Goal: Task Accomplishment & Management: Manage account settings

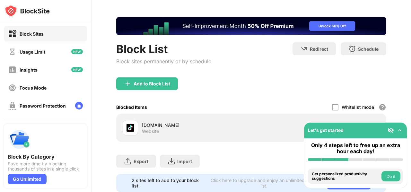
scroll to position [46, 0]
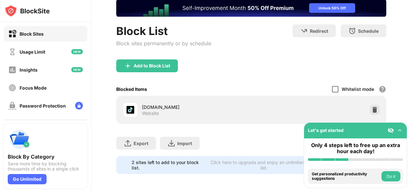
click at [332, 86] on div at bounding box center [335, 89] width 6 height 6
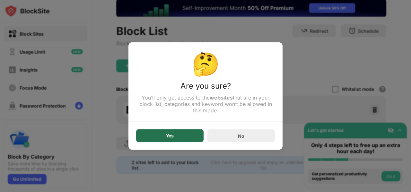
click at [156, 141] on div "Yes" at bounding box center [169, 135] width 67 height 13
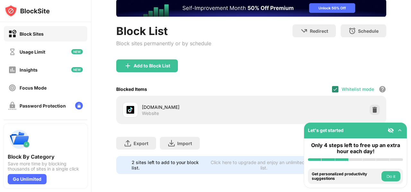
click at [333, 87] on img at bounding box center [335, 89] width 5 height 5
click at [332, 87] on div at bounding box center [335, 89] width 6 height 6
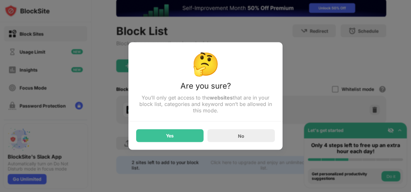
click at [164, 143] on div "🤔 Are you sure? You’ll only get access to the websites that are in your block l…" at bounding box center [205, 96] width 154 height 108
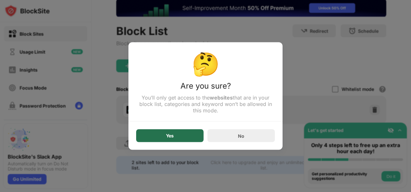
click at [172, 138] on div "Yes" at bounding box center [170, 135] width 8 height 5
